Goal: Task Accomplishment & Management: Use online tool/utility

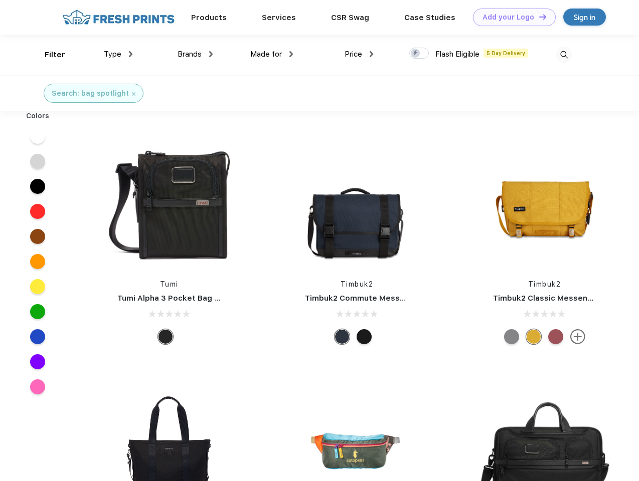
click at [511, 17] on link "Add your Logo Design Tool" at bounding box center [514, 18] width 83 height 18
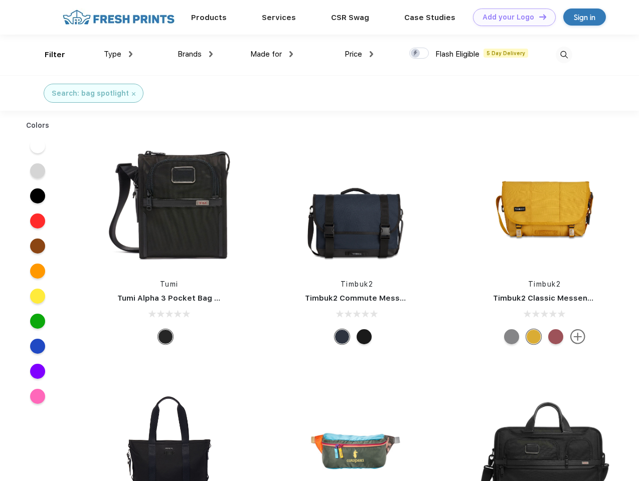
click at [0, 0] on div "Design Tool" at bounding box center [0, 0] width 0 height 0
click at [538, 17] on link "Add your Logo Design Tool" at bounding box center [514, 18] width 83 height 18
click at [48, 55] on div "Filter" at bounding box center [55, 55] width 21 height 12
click at [118, 54] on span "Type" at bounding box center [113, 54] width 18 height 9
click at [195, 54] on span "Brands" at bounding box center [190, 54] width 24 height 9
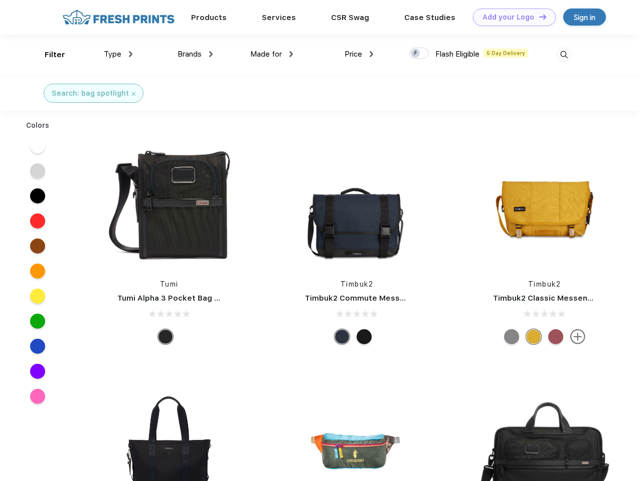
click at [272, 54] on span "Made for" at bounding box center [266, 54] width 32 height 9
click at [359, 54] on span "Price" at bounding box center [354, 54] width 18 height 9
click at [419, 54] on div at bounding box center [419, 53] width 20 height 11
click at [416, 54] on input "checkbox" at bounding box center [412, 50] width 7 height 7
click at [564, 55] on img at bounding box center [564, 55] width 17 height 17
